Goal: Find specific page/section: Find specific page/section

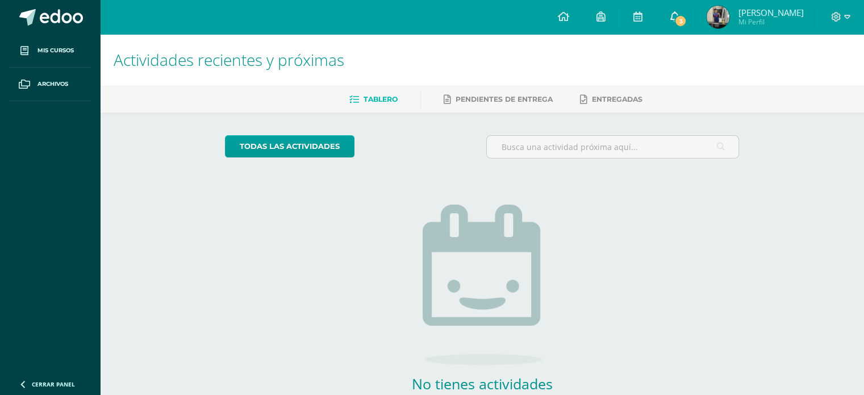
click at [685, 10] on link "3" at bounding box center [674, 17] width 36 height 34
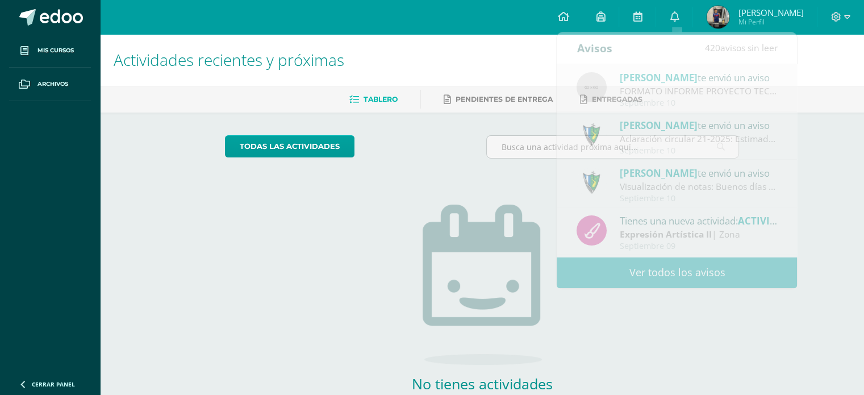
click at [721, 16] on img at bounding box center [718, 17] width 23 height 23
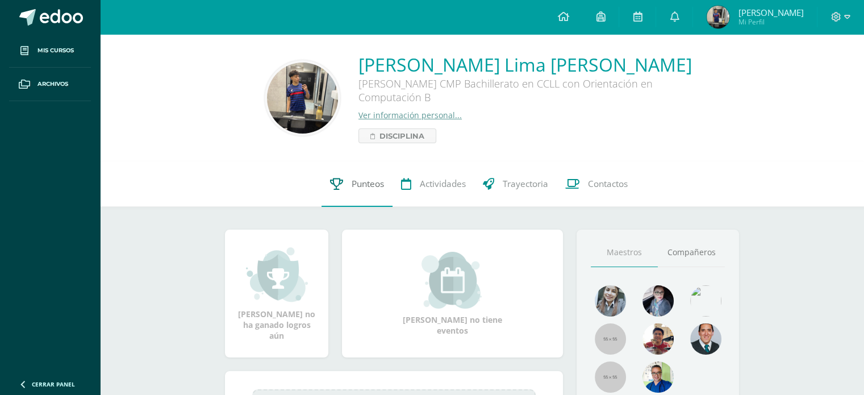
click at [339, 182] on icon at bounding box center [336, 184] width 13 height 12
